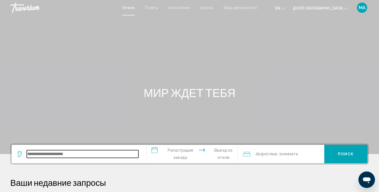
click at [37, 153] on input "Виджет поиска" at bounding box center [83, 154] width 112 height 8
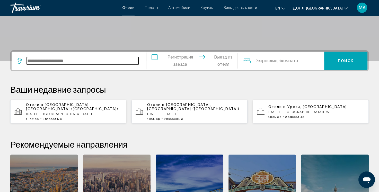
scroll to position [127, 0]
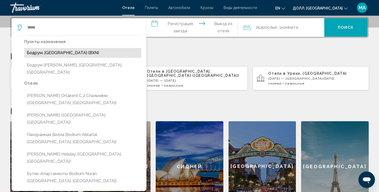
click at [65, 52] on ya-tr-span "Бодрум, [GEOGRAPHIC_DATA] (BXN)" at bounding box center [63, 52] width 72 height 5
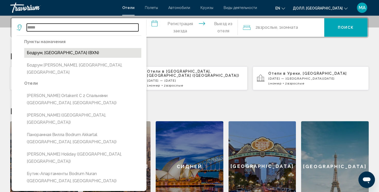
type input "**********"
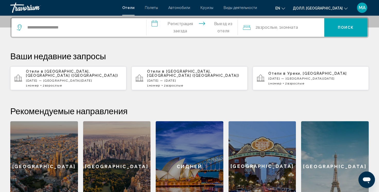
click at [172, 28] on input "**********" at bounding box center [193, 28] width 94 height 20
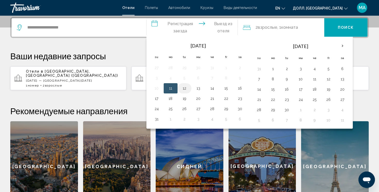
click at [183, 87] on button "12" at bounding box center [184, 88] width 8 height 7
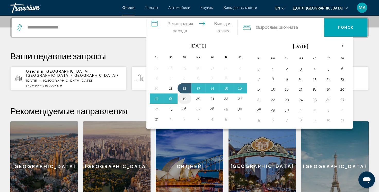
click at [183, 98] on button "19" at bounding box center [184, 98] width 8 height 7
type input "**********"
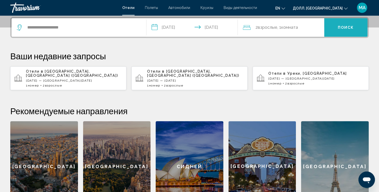
click at [330, 29] on button "Поиск" at bounding box center [345, 27] width 43 height 19
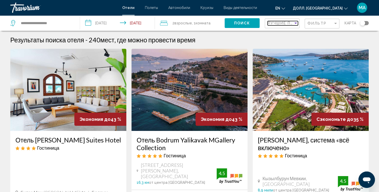
click at [295, 23] on div "Сортировать по" at bounding box center [295, 23] width 3 height 1
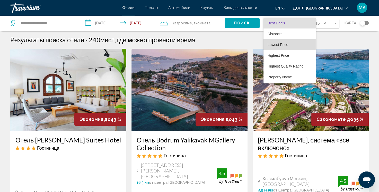
click at [284, 43] on span "Lowest Price" at bounding box center [278, 45] width 21 height 4
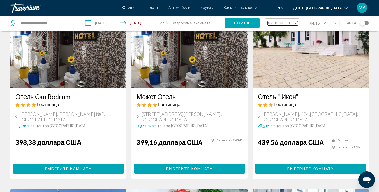
scroll to position [78, 0]
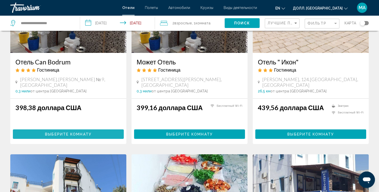
click at [84, 132] on ya-tr-span "Выберите Комнату" at bounding box center [68, 134] width 47 height 4
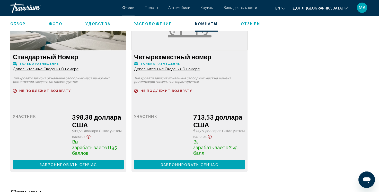
scroll to position [640, 0]
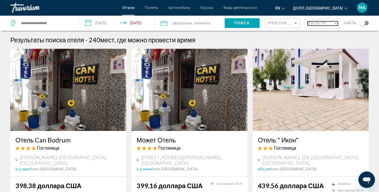
click at [318, 25] on span "Фильтр" at bounding box center [316, 23] width 19 height 4
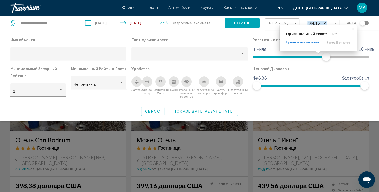
click at [135, 82] on icon "Завтрак" at bounding box center [137, 83] width 4 height 2
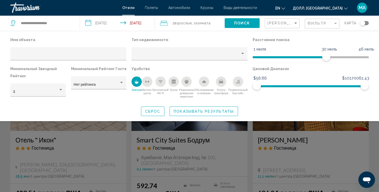
click at [185, 109] on button "Показывать результаты" at bounding box center [204, 112] width 68 height 10
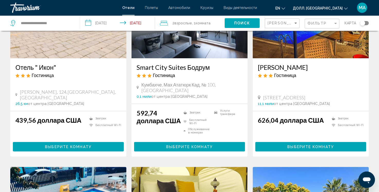
scroll to position [81, 0]
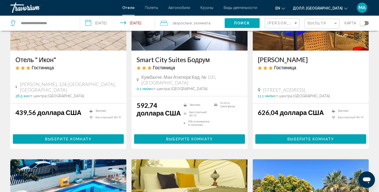
click at [87, 137] on ya-tr-span "Выберите Комнату" at bounding box center [68, 139] width 47 height 4
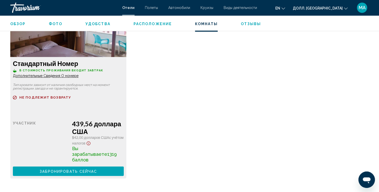
scroll to position [739, 0]
